Goal: Task Accomplishment & Management: Complete application form

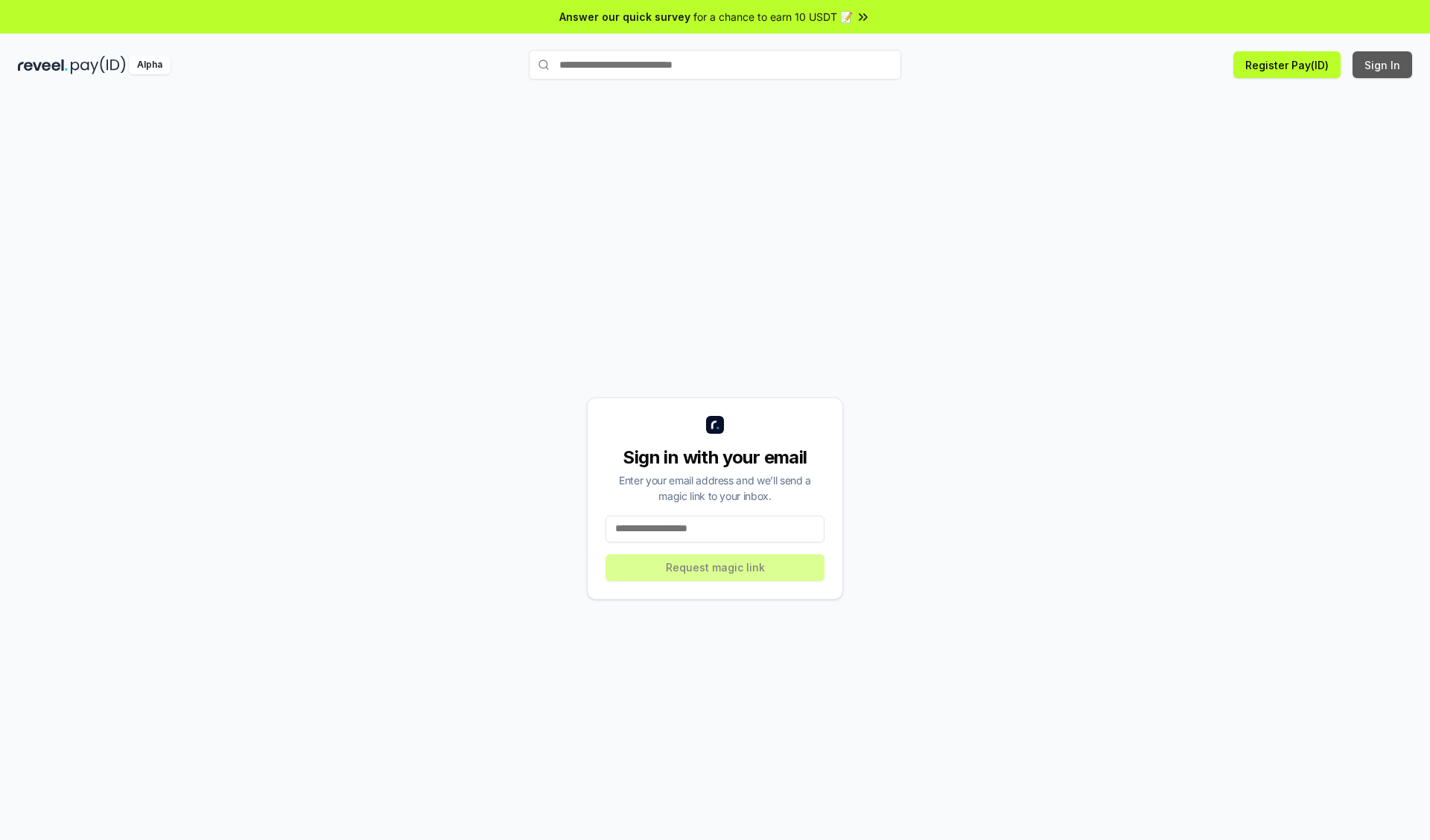
click at [1383, 65] on button "Sign In" at bounding box center [1382, 64] width 60 height 27
type input "**********"
click at [715, 567] on button "Request magic link" at bounding box center [715, 567] width 219 height 27
